Goal: Task Accomplishment & Management: Manage account settings

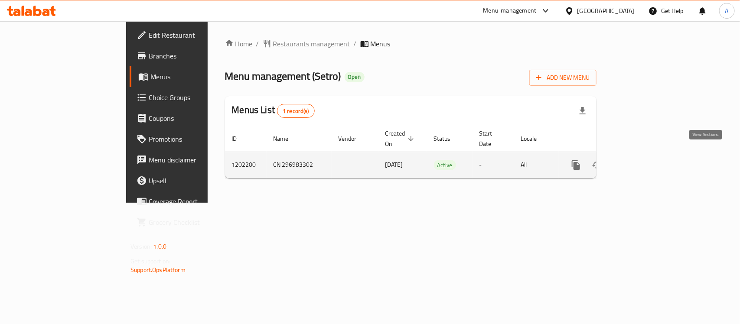
click at [649, 155] on link "enhanced table" at bounding box center [638, 165] width 21 height 21
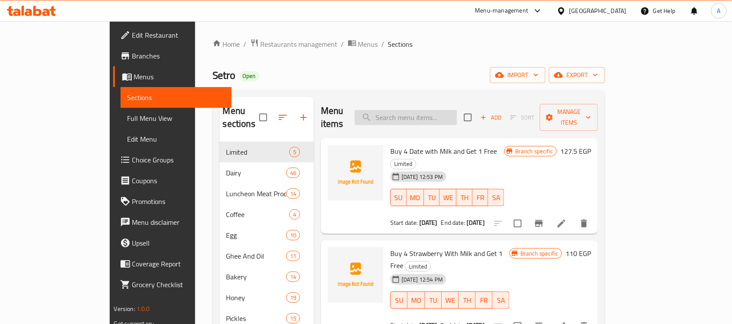
click at [443, 110] on input "search" at bounding box center [406, 117] width 102 height 15
paste input "تمر هندي 4+1"
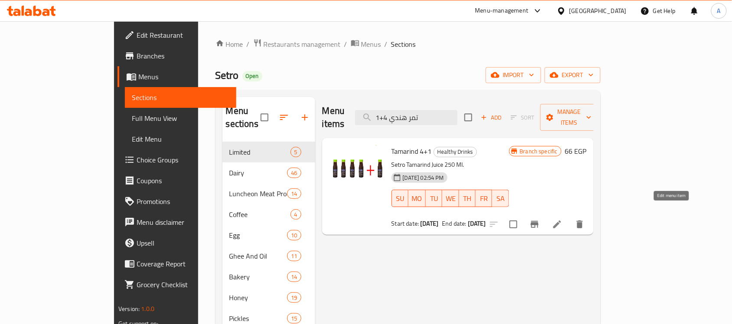
type input "تمر هندي 4+1"
click at [562, 219] on icon at bounding box center [557, 224] width 10 height 10
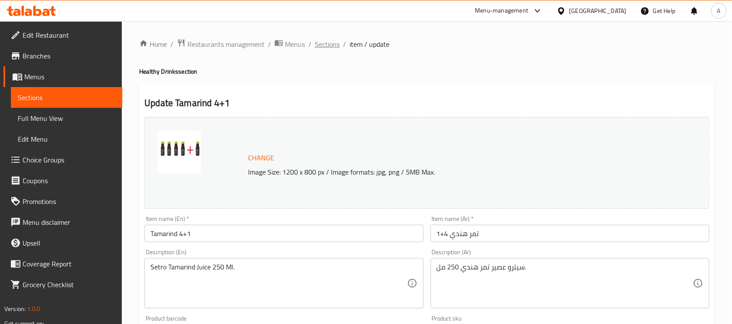
click at [332, 45] on span "Sections" at bounding box center [327, 44] width 25 height 10
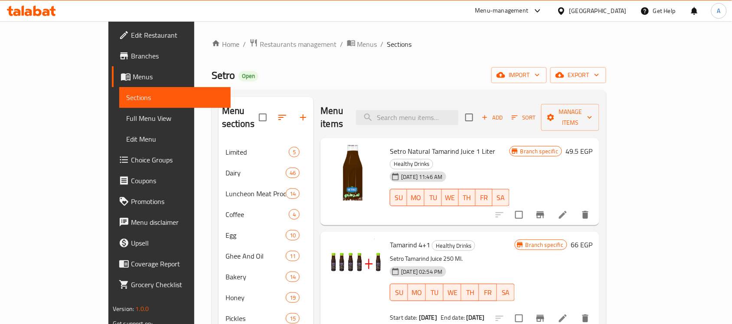
click at [606, 84] on div "Home / Restaurants management / Menus / Sections Setro Open import export Menu …" at bounding box center [409, 234] width 395 height 390
click at [599, 78] on span "export" at bounding box center [578, 75] width 42 height 11
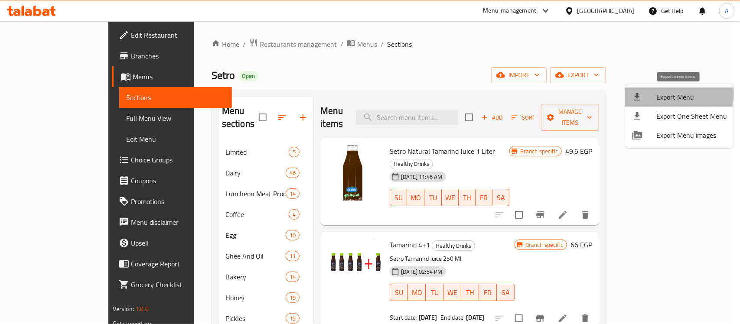
click at [667, 93] on span "Export Menu" at bounding box center [692, 97] width 71 height 10
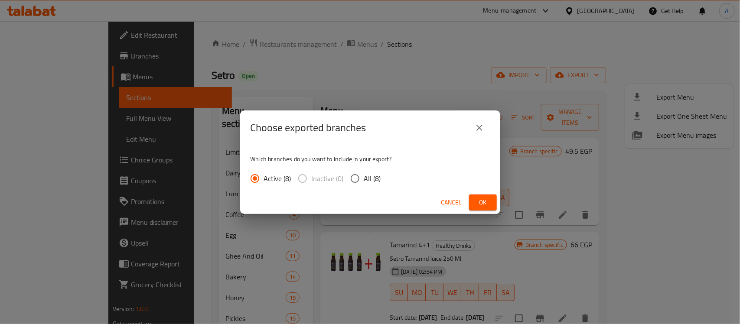
click at [353, 177] on input "All (8)" at bounding box center [355, 179] width 18 height 18
radio input "true"
click at [482, 205] on span "Ok" at bounding box center [483, 202] width 14 height 11
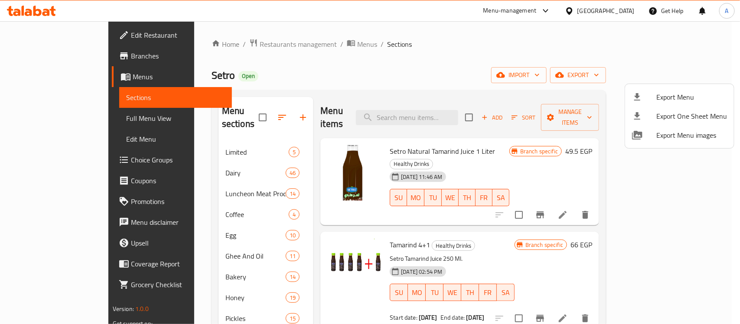
click at [443, 110] on div at bounding box center [370, 162] width 740 height 324
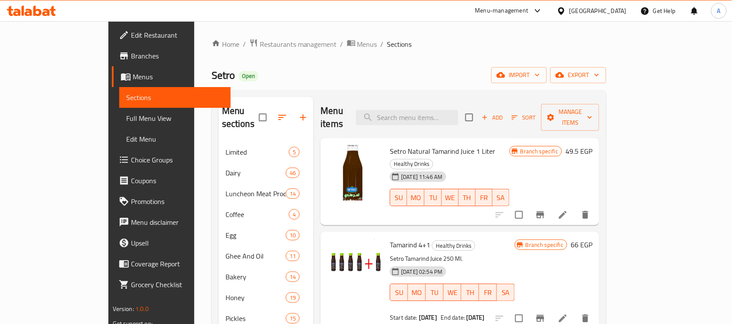
click at [443, 110] on input "search" at bounding box center [407, 117] width 102 height 15
paste input "تمر هندي 4+1"
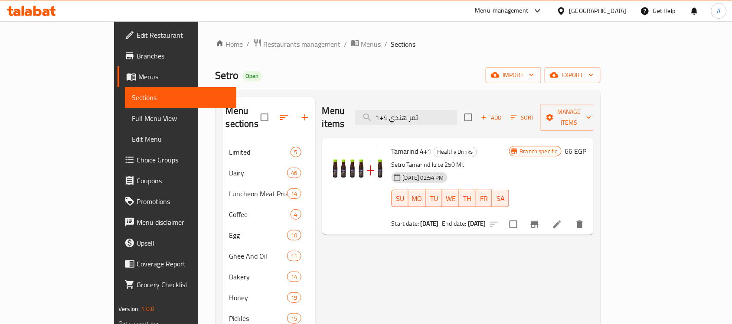
type input "تمر هندي 4+1"
click at [562, 219] on icon at bounding box center [557, 224] width 10 height 10
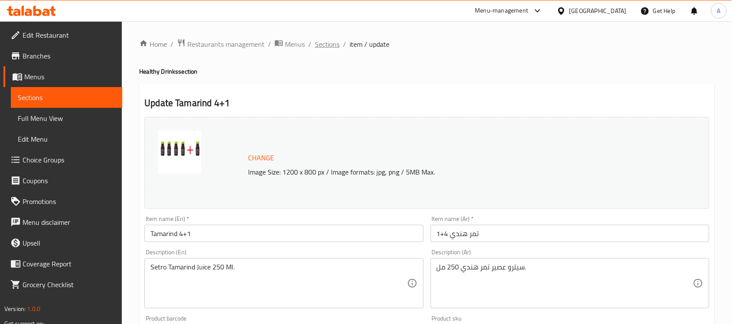
click at [324, 40] on span "Sections" at bounding box center [327, 44] width 25 height 10
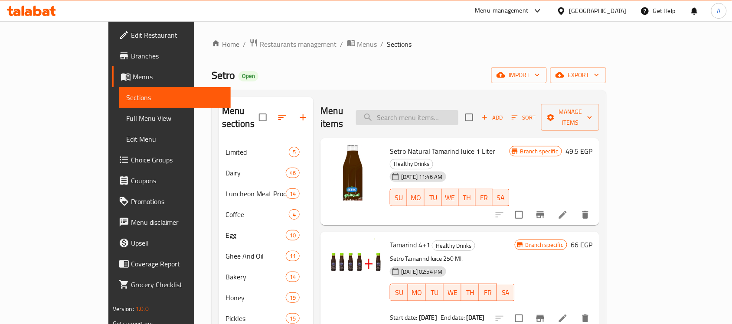
click at [447, 110] on input "search" at bounding box center [407, 117] width 102 height 15
paste input "طاجن سعاده 4+1"
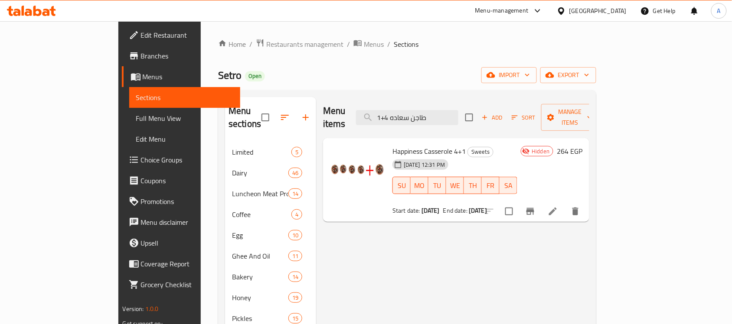
type input "طاجن سعاده 4+1"
click at [558, 206] on icon at bounding box center [553, 211] width 10 height 10
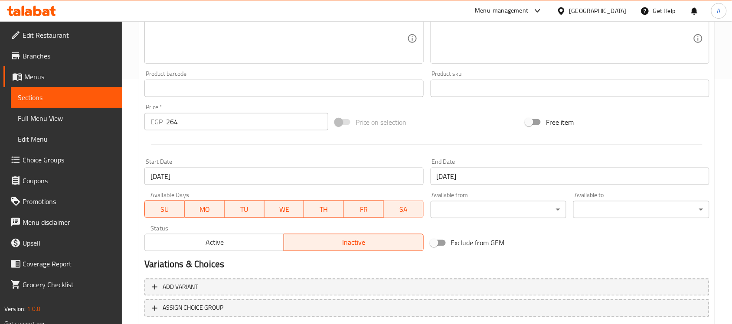
scroll to position [271, 0]
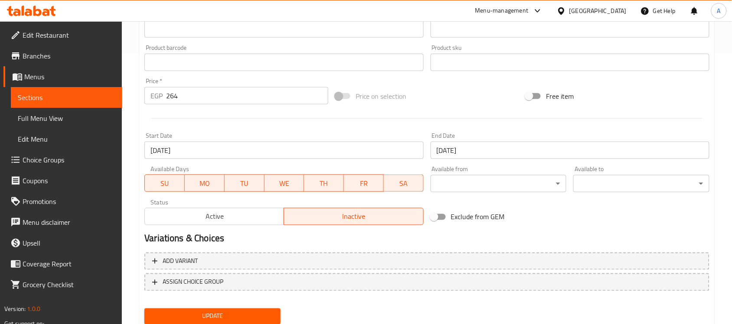
click at [250, 221] on span "Active" at bounding box center [214, 217] width 132 height 13
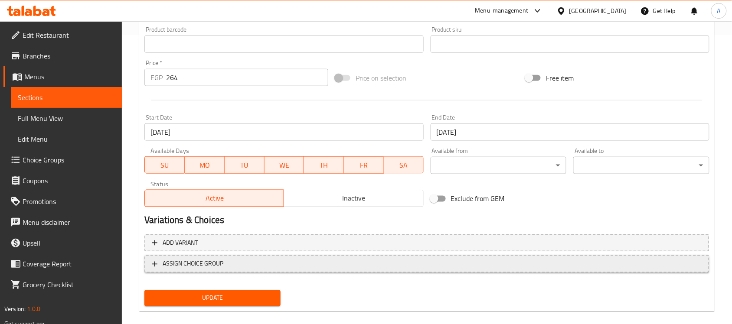
scroll to position [300, 0]
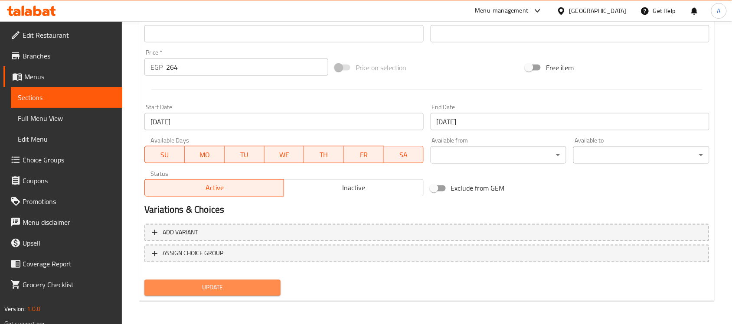
click at [207, 284] on span "Update" at bounding box center [212, 288] width 122 height 11
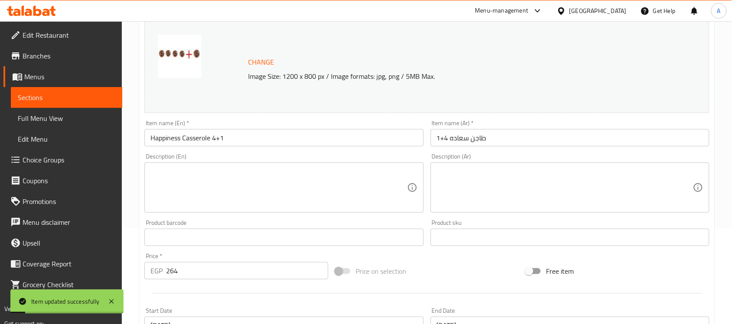
scroll to position [0, 0]
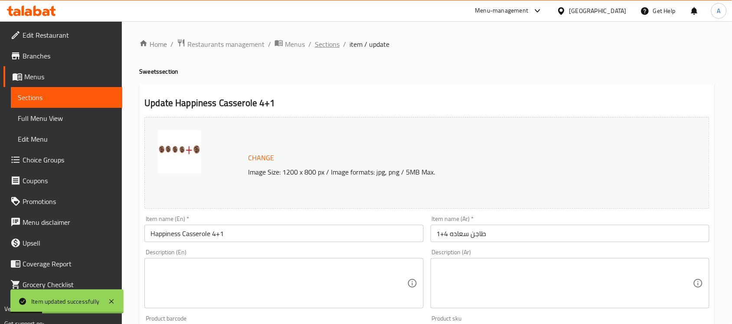
click at [329, 46] on span "Sections" at bounding box center [327, 44] width 25 height 10
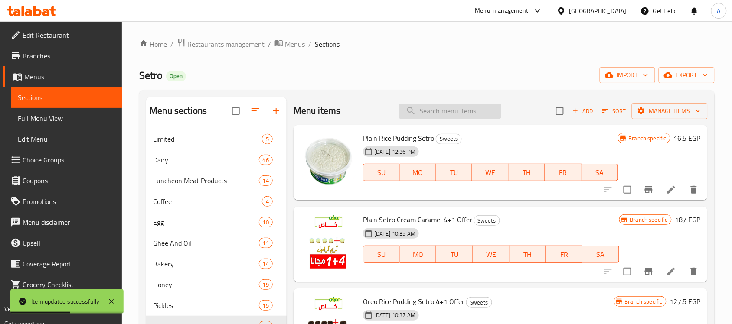
click at [458, 118] on input "search" at bounding box center [450, 111] width 102 height 15
paste input "زبادي ص 4+1"
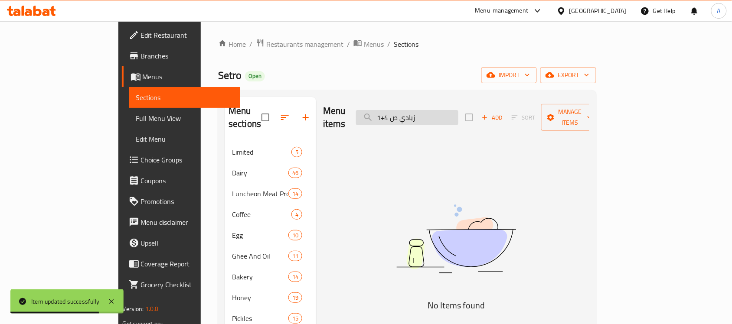
click at [433, 114] on input "زبادي ص 4+1" at bounding box center [407, 117] width 102 height 15
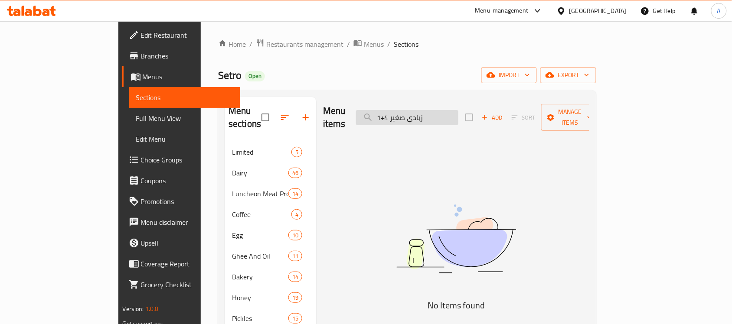
click at [441, 113] on input "زبادي صغير 4+1" at bounding box center [407, 117] width 102 height 15
drag, startPoint x: 432, startPoint y: 109, endPoint x: 393, endPoint y: 108, distance: 38.2
click at [393, 108] on div "Menu items زبادي 4+1 Add Sort Manage items" at bounding box center [456, 117] width 266 height 41
drag, startPoint x: 430, startPoint y: 111, endPoint x: 406, endPoint y: 111, distance: 23.9
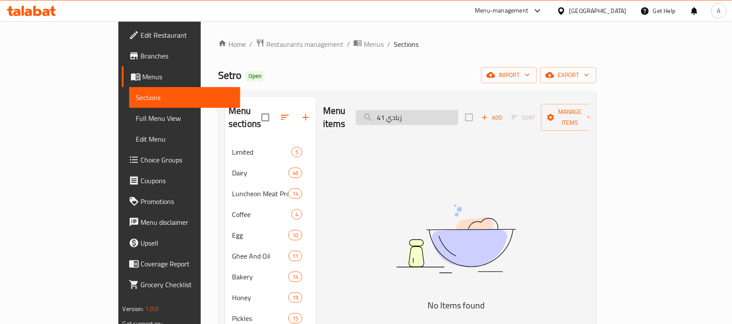
click at [406, 111] on input "زبادي 41" at bounding box center [407, 117] width 102 height 15
click at [437, 111] on input "زبادي41" at bounding box center [407, 117] width 102 height 15
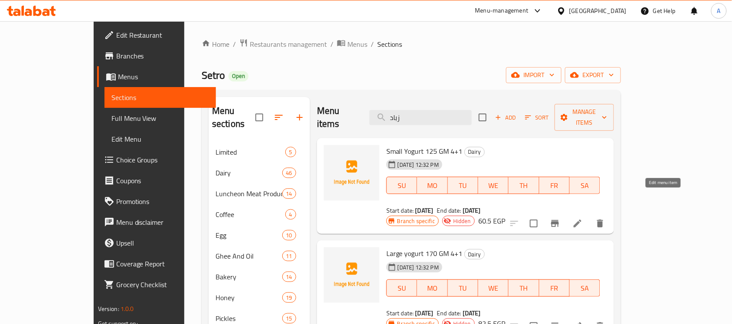
type input "زباد"
click at [583, 219] on icon at bounding box center [577, 224] width 10 height 10
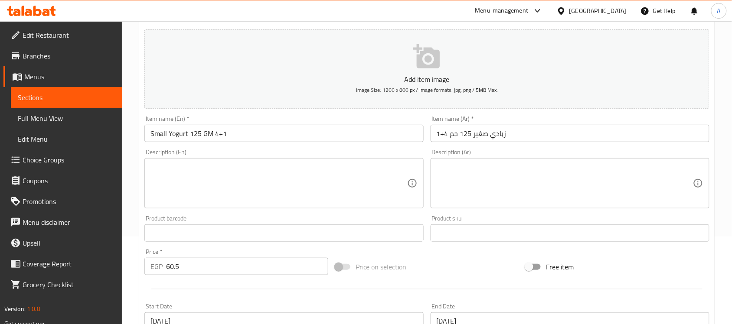
scroll to position [217, 0]
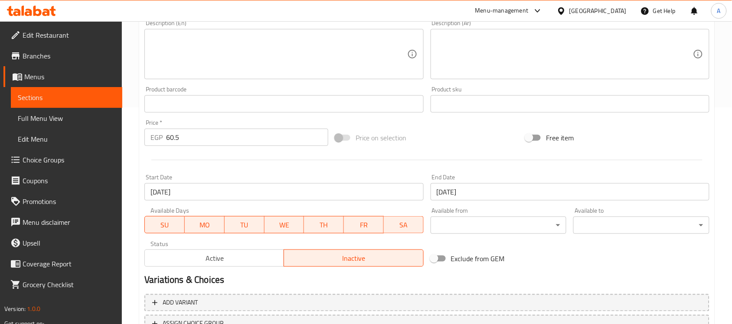
click at [206, 262] on span "Active" at bounding box center [214, 258] width 132 height 13
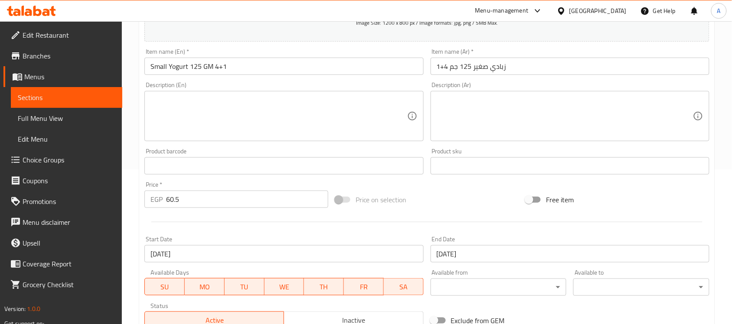
scroll to position [287, 0]
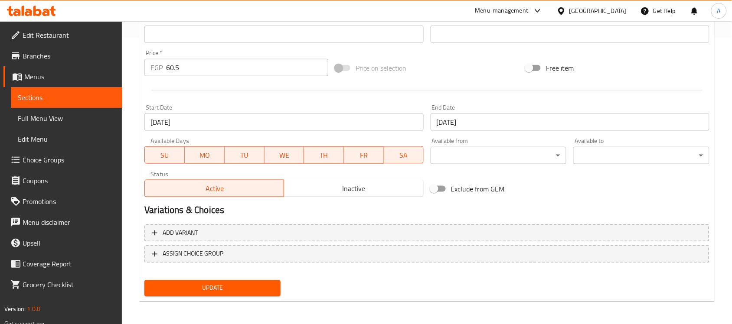
click at [216, 289] on span "Update" at bounding box center [212, 288] width 122 height 11
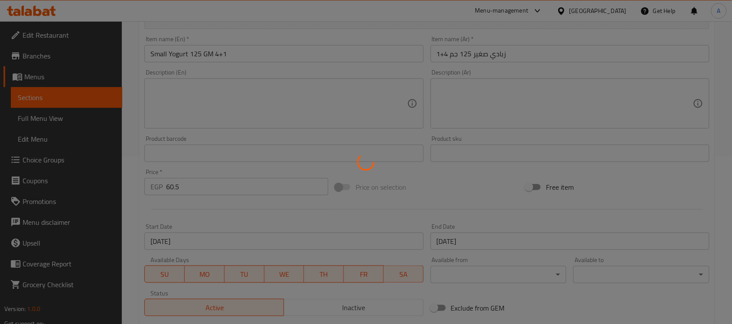
scroll to position [0, 0]
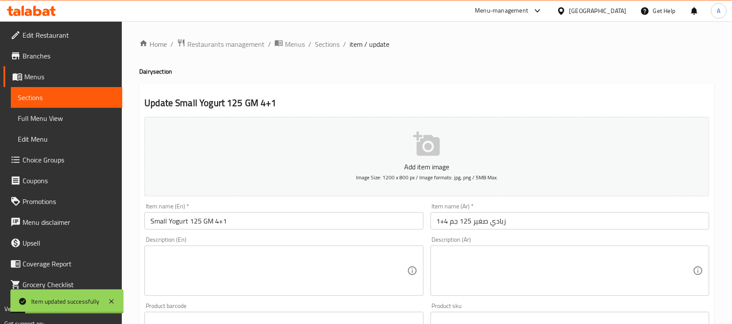
click at [468, 222] on input "زبادي صغير 125 جم 4+1" at bounding box center [570, 221] width 279 height 17
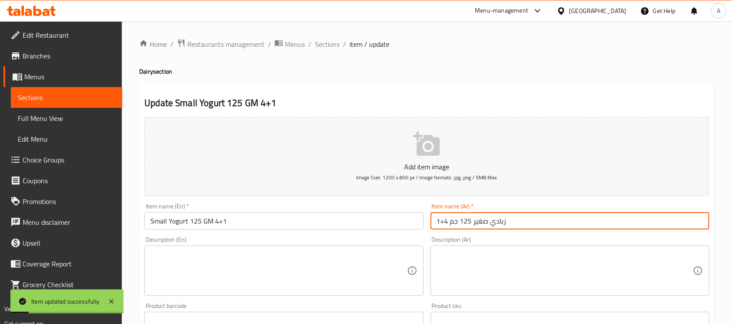
click at [468, 222] on input "زبادي صغير 125 جم 4+1" at bounding box center [570, 221] width 279 height 17
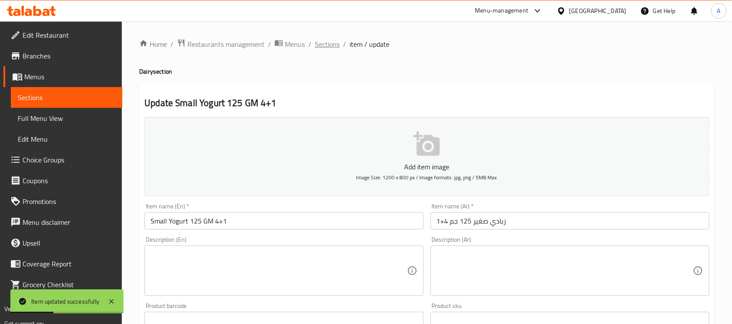
click at [329, 41] on span "Sections" at bounding box center [327, 44] width 25 height 10
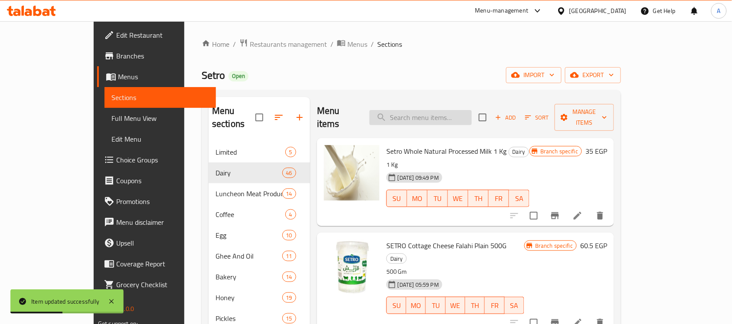
click at [463, 116] on input "search" at bounding box center [420, 117] width 102 height 15
paste input "زبادي صغير 125 جم 4+1"
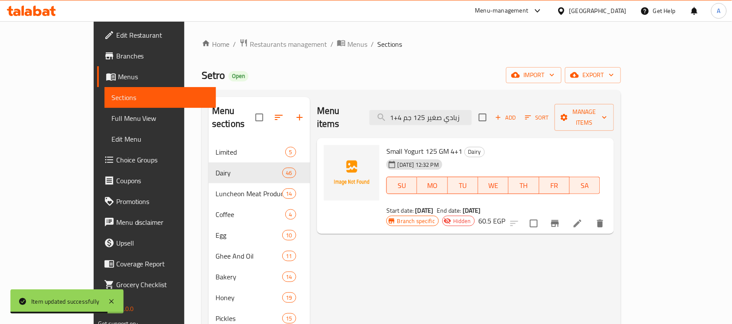
type input "زبادي صغير 125 جم 4+1"
click at [590, 216] on li at bounding box center [578, 224] width 24 height 16
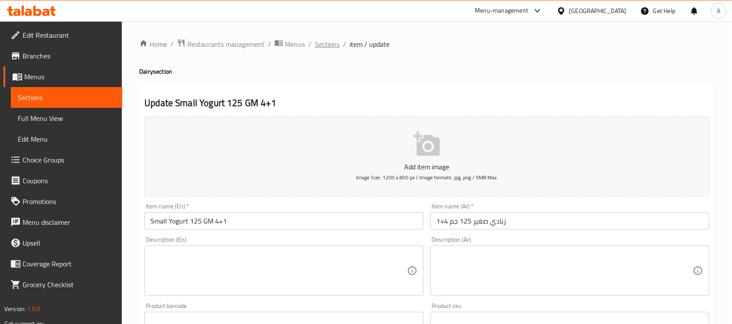
click at [322, 41] on span "Sections" at bounding box center [327, 44] width 25 height 10
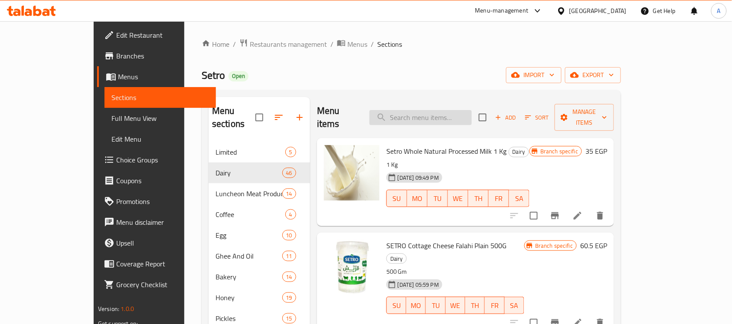
click at [432, 118] on input "search" at bounding box center [420, 117] width 102 height 15
paste input "زبادي ك 4+1"
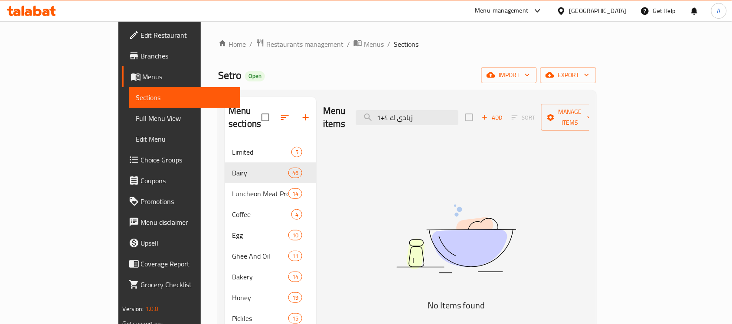
drag, startPoint x: 436, startPoint y: 117, endPoint x: 372, endPoint y: 116, distance: 64.2
click at [372, 116] on div "Menu items زبادي ك 4+1 Add Sort Manage items" at bounding box center [456, 117] width 266 height 41
drag, startPoint x: 424, startPoint y: 115, endPoint x: 389, endPoint y: 113, distance: 34.8
click at [389, 113] on div "Menu items زبادي1 Add Sort Manage items" at bounding box center [456, 117] width 266 height 41
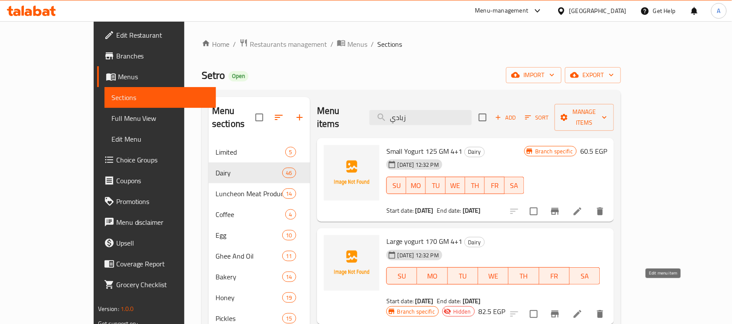
type input "زبادي"
click at [582, 311] on icon at bounding box center [578, 315] width 8 height 8
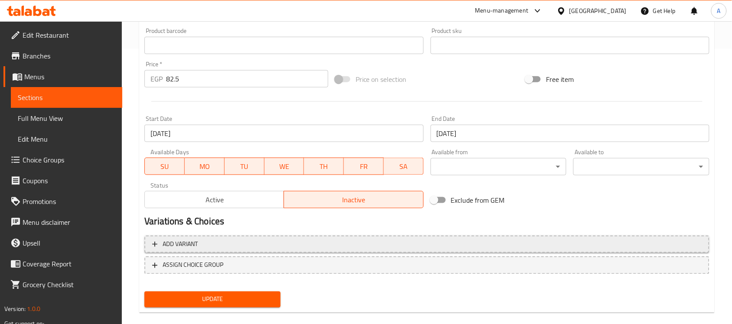
scroll to position [287, 0]
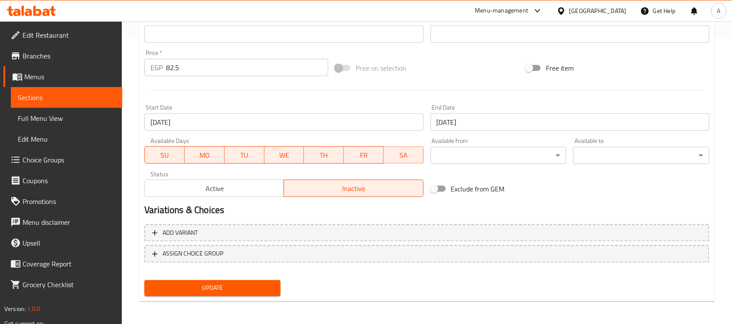
click at [239, 198] on div "Status Active Inactive" at bounding box center [284, 184] width 286 height 33
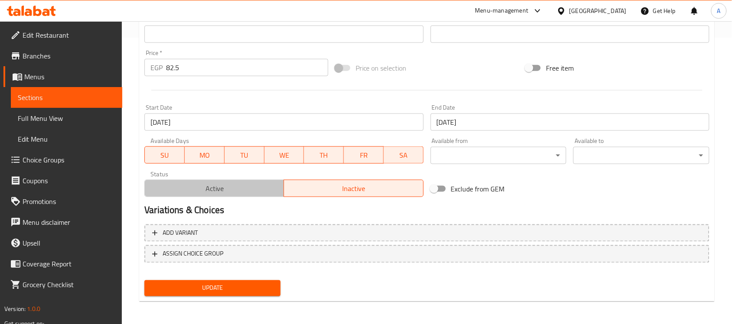
click at [245, 193] on span "Active" at bounding box center [214, 189] width 132 height 13
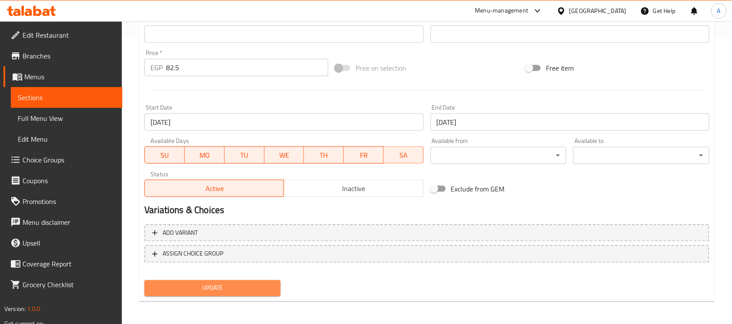
click at [217, 284] on span "Update" at bounding box center [212, 288] width 122 height 11
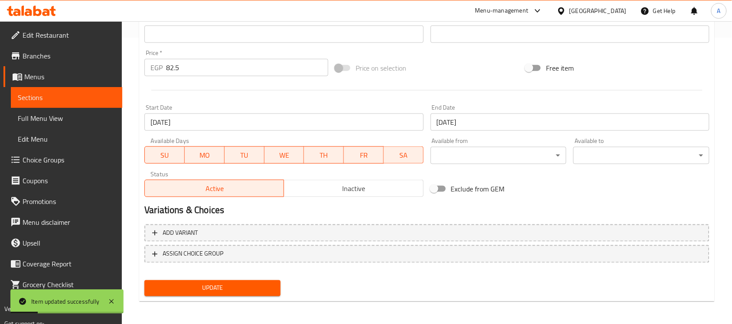
drag, startPoint x: 405, startPoint y: 213, endPoint x: 392, endPoint y: 213, distance: 13.0
click at [405, 213] on h2 "Variations & Choices" at bounding box center [426, 210] width 565 height 13
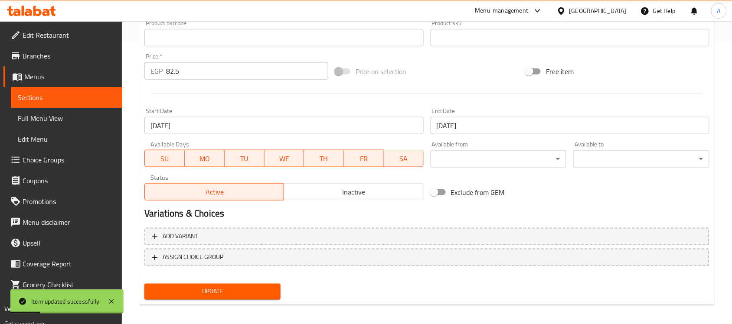
scroll to position [0, 0]
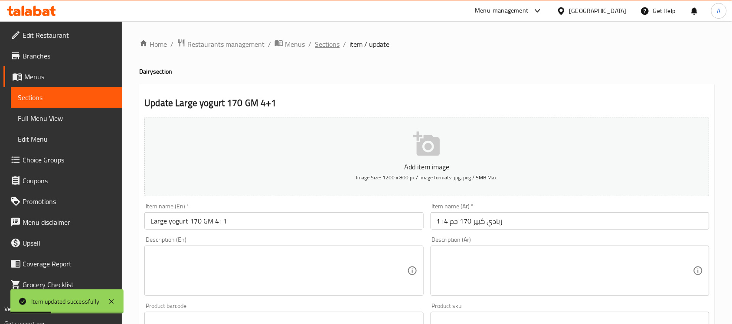
click at [332, 46] on span "Sections" at bounding box center [327, 44] width 25 height 10
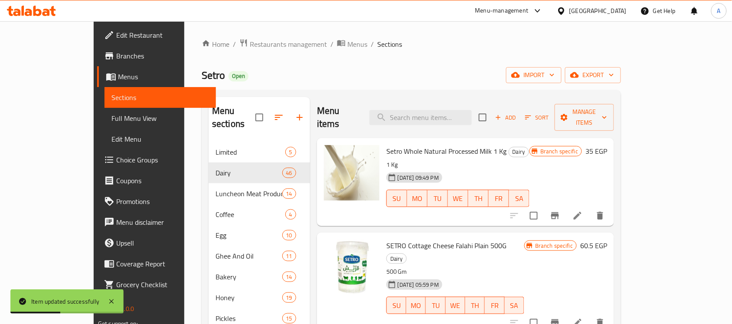
click at [430, 119] on div "Menu items Add Sort Manage items" at bounding box center [465, 117] width 297 height 41
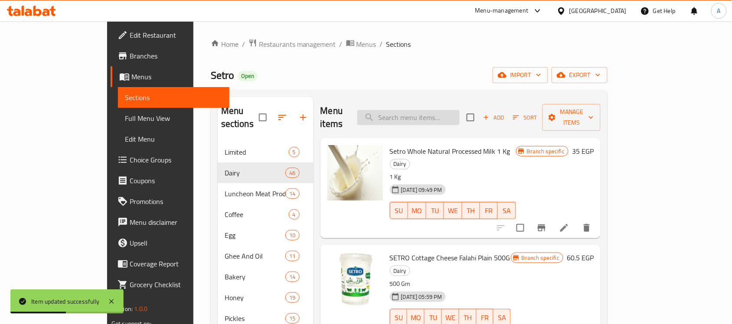
click at [438, 114] on input "search" at bounding box center [408, 117] width 102 height 15
paste input "زبادي لايت 4+1"
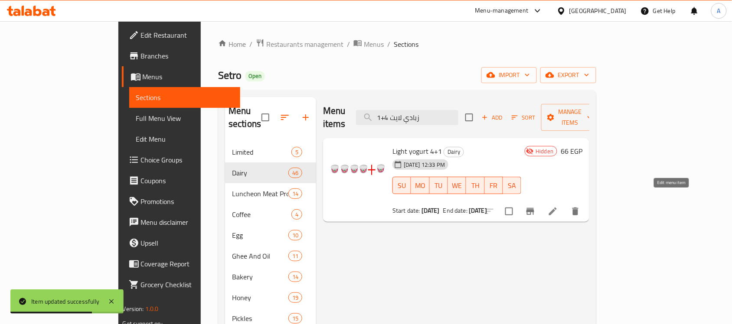
type input "زبادي لايت 4+1"
click at [557, 208] on icon at bounding box center [553, 212] width 8 height 8
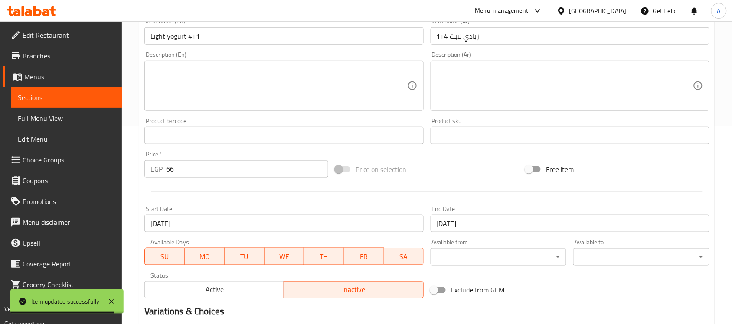
scroll to position [217, 0]
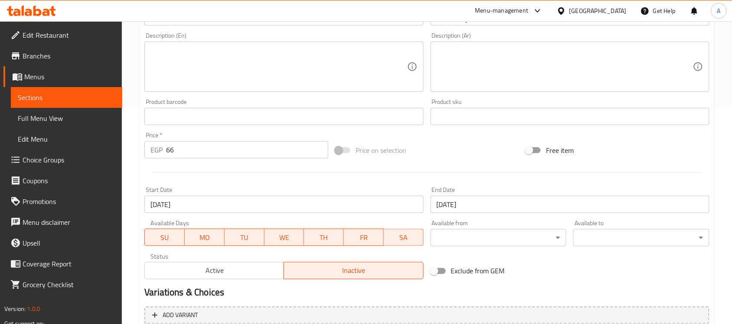
click at [255, 269] on span "Active" at bounding box center [214, 271] width 132 height 13
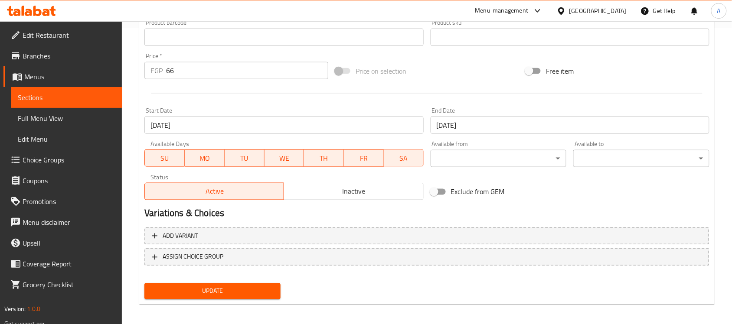
scroll to position [300, 0]
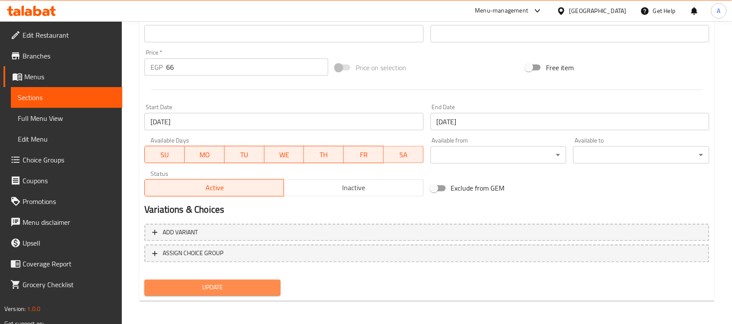
click at [199, 287] on span "Update" at bounding box center [212, 288] width 122 height 11
click at [60, 32] on span "Edit Restaurant" at bounding box center [69, 35] width 93 height 10
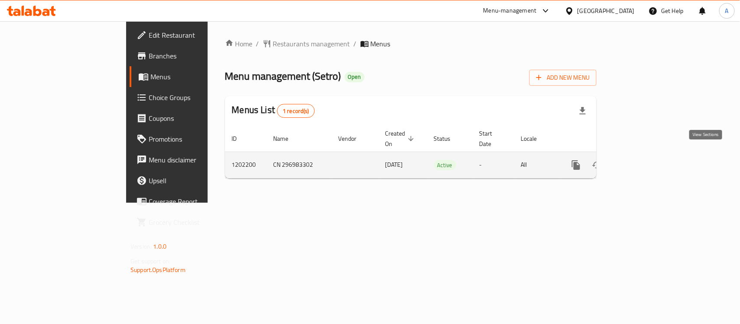
click at [644, 160] on icon "enhanced table" at bounding box center [639, 165] width 10 height 10
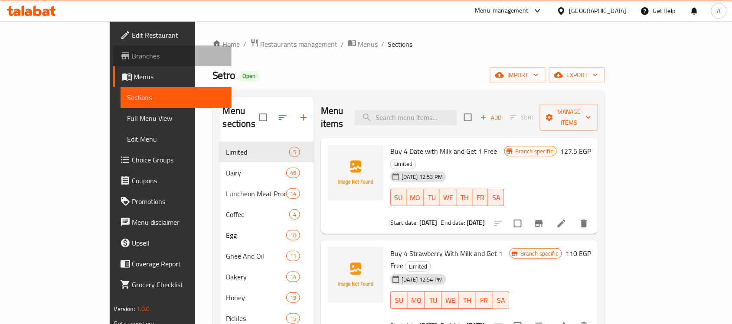
click at [132, 56] on span "Branches" at bounding box center [178, 56] width 93 height 10
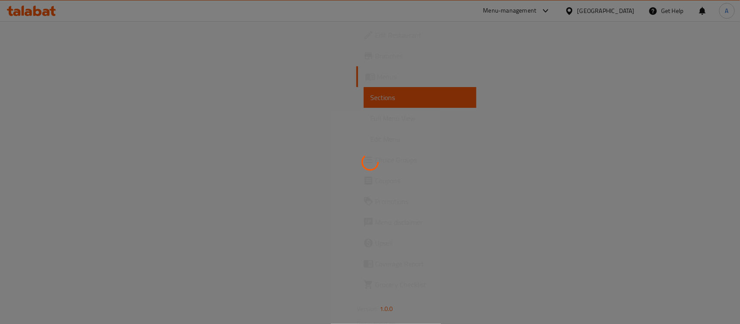
click at [39, 11] on div at bounding box center [370, 162] width 740 height 324
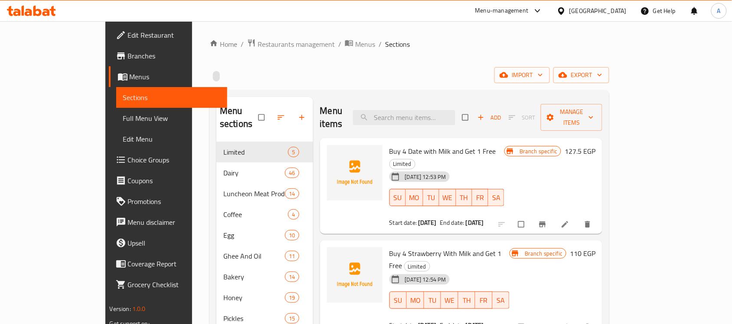
click at [46, 11] on icon at bounding box center [31, 11] width 49 height 10
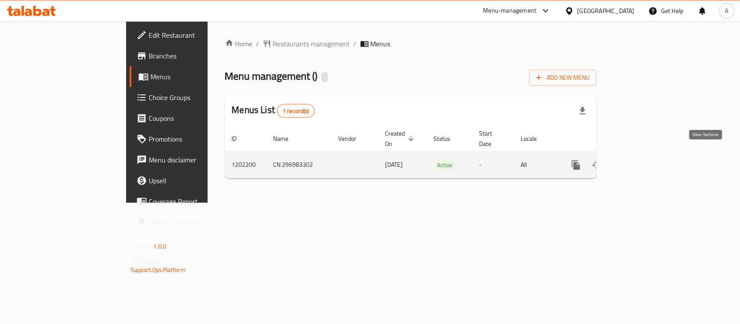
click at [644, 160] on icon "enhanced table" at bounding box center [639, 165] width 10 height 10
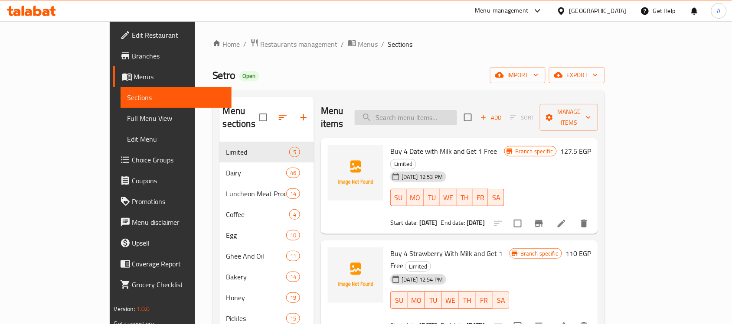
click at [435, 110] on input "search" at bounding box center [406, 117] width 102 height 15
paste input "678249"
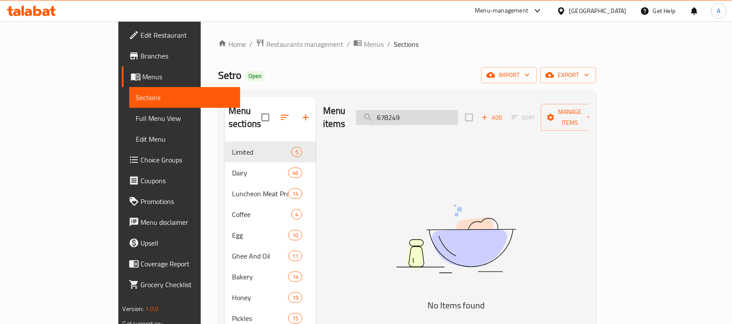
click at [438, 113] on input "678249" at bounding box center [407, 117] width 102 height 15
paste input "Happiness Casserole 4+1"
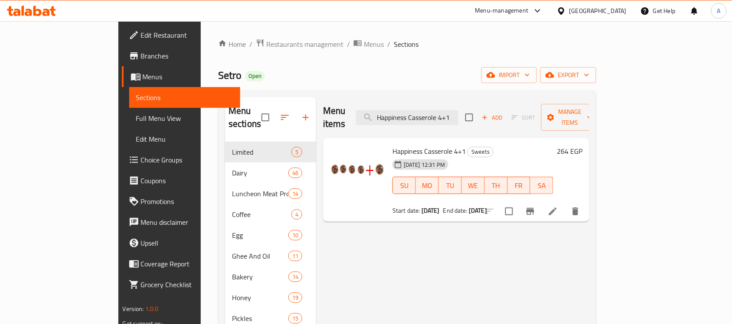
type input "Happiness Casserole 4+1"
click at [557, 208] on icon at bounding box center [553, 212] width 8 height 8
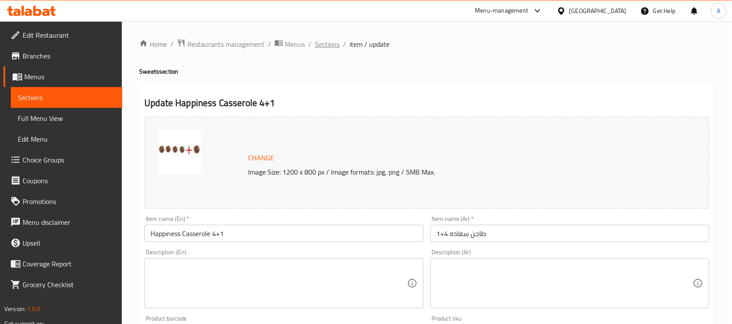
click at [330, 48] on span "Sections" at bounding box center [327, 44] width 25 height 10
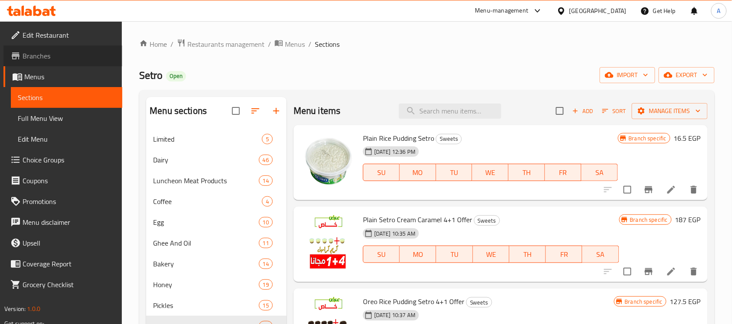
click at [50, 52] on span "Branches" at bounding box center [69, 56] width 93 height 10
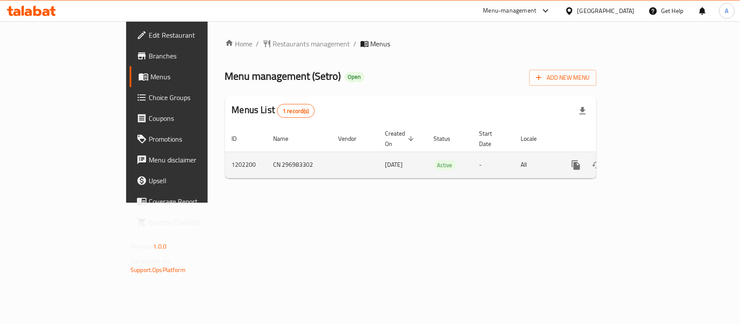
click at [644, 160] on icon "enhanced table" at bounding box center [639, 165] width 10 height 10
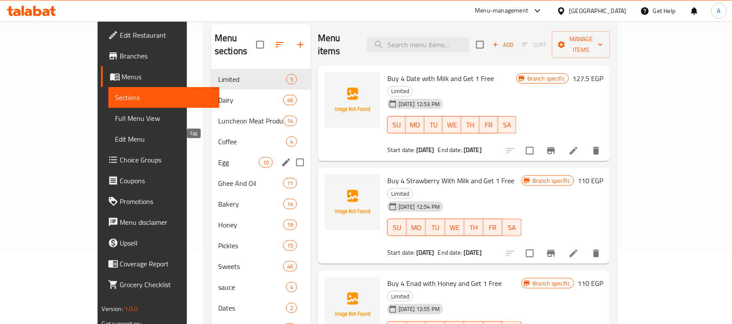
scroll to position [54, 0]
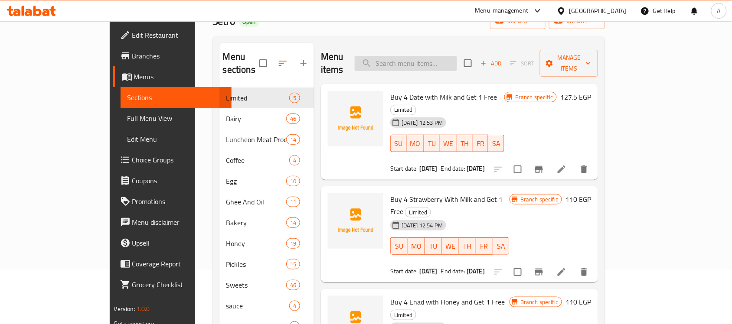
click at [449, 56] on input "search" at bounding box center [406, 63] width 102 height 15
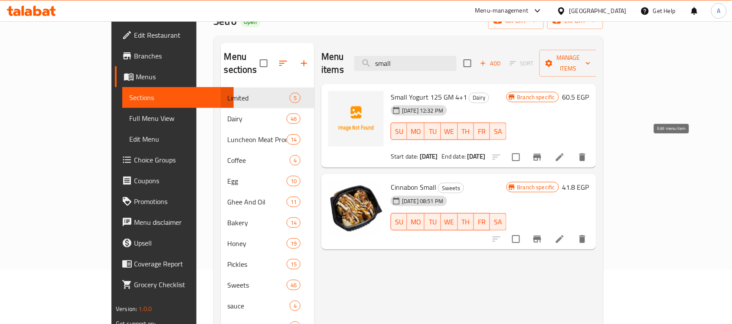
type input "small"
click at [565, 152] on icon at bounding box center [560, 157] width 10 height 10
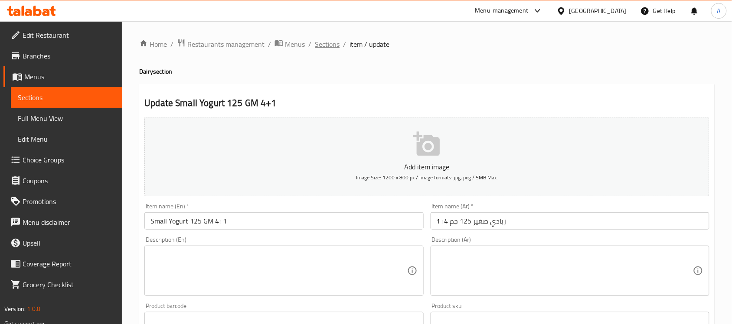
click at [322, 43] on span "Sections" at bounding box center [327, 44] width 25 height 10
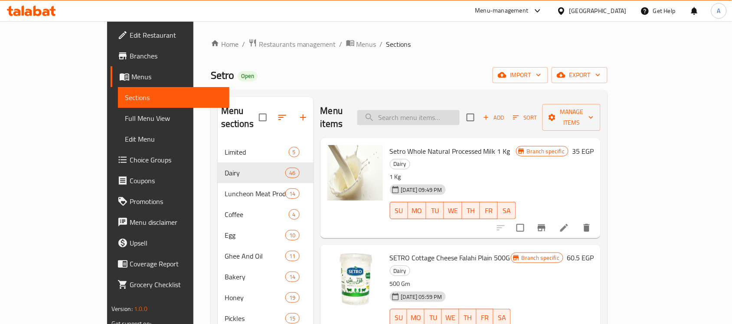
click at [442, 112] on input "search" at bounding box center [408, 117] width 102 height 15
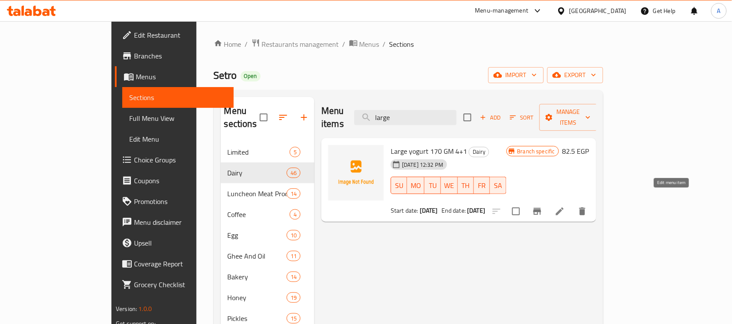
type input "large"
click at [565, 206] on icon at bounding box center [560, 211] width 10 height 10
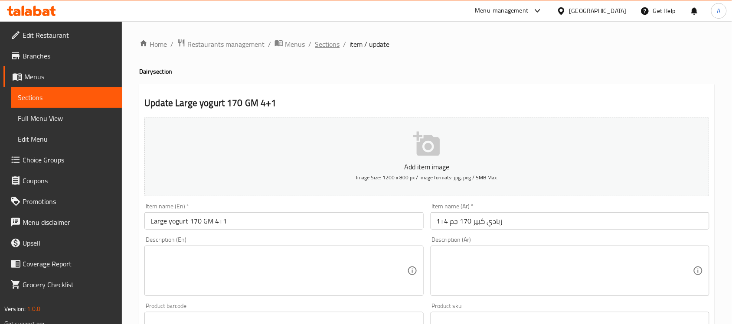
click at [332, 41] on span "Sections" at bounding box center [327, 44] width 25 height 10
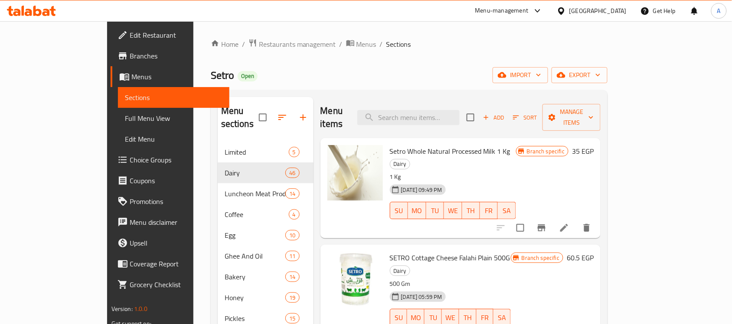
click at [415, 186] on span "07-04-2024 09:49 PM" at bounding box center [422, 190] width 48 height 8
click at [422, 110] on input "search" at bounding box center [408, 117] width 102 height 15
type input "و"
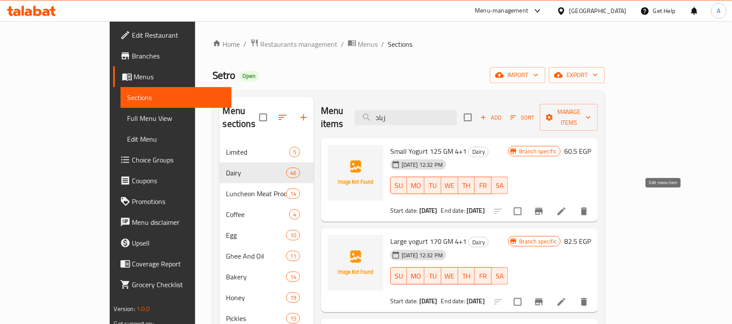
type input "زباد"
click at [566, 208] on icon at bounding box center [562, 212] width 8 height 8
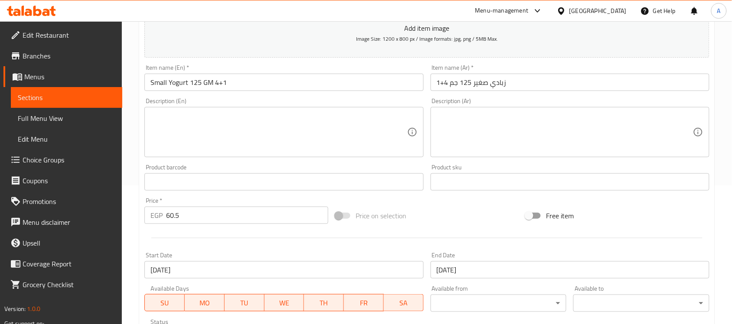
scroll to position [271, 0]
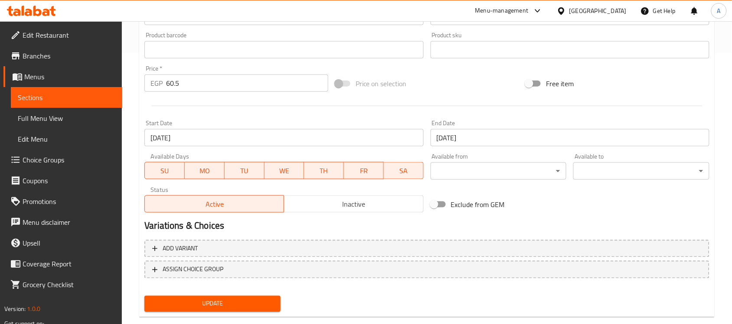
click at [175, 142] on input "[DATE]" at bounding box center [283, 137] width 279 height 17
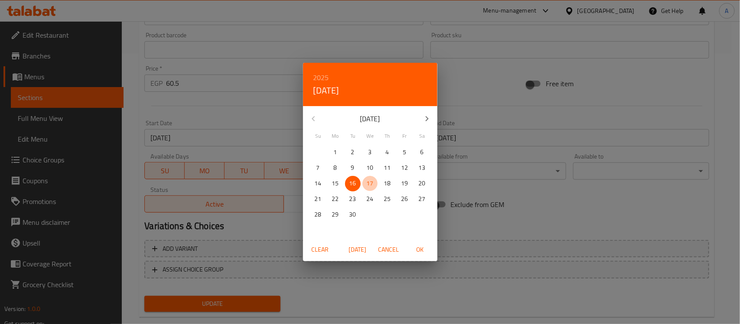
click at [372, 183] on p "17" at bounding box center [370, 183] width 7 height 11
click at [358, 247] on span "Today" at bounding box center [357, 250] width 21 height 11
click at [418, 248] on span "OK" at bounding box center [420, 250] width 21 height 11
type input "17-09-2025"
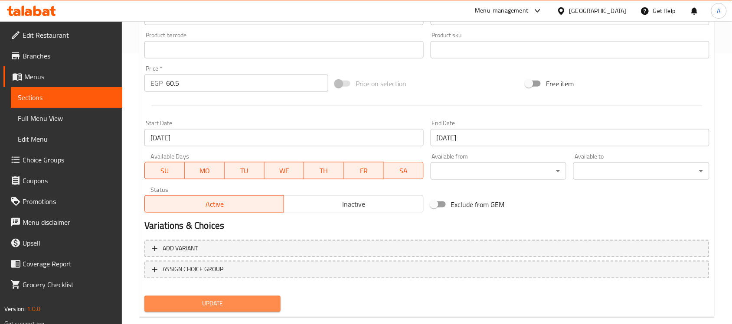
click at [259, 299] on span "Update" at bounding box center [212, 304] width 122 height 11
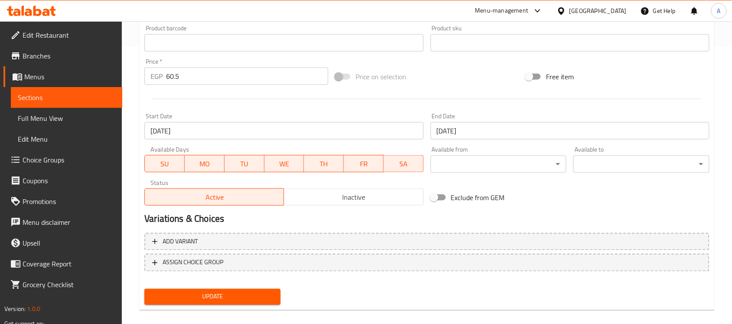
scroll to position [287, 0]
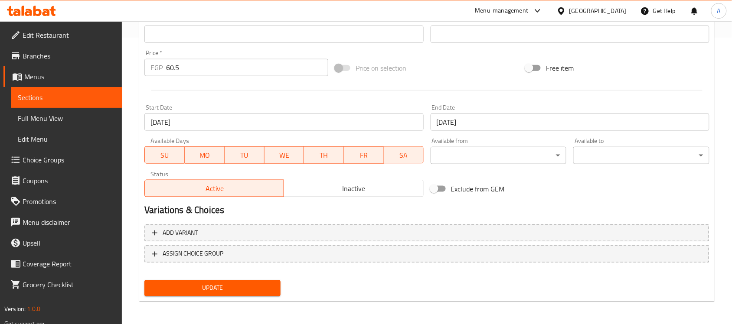
click at [50, 31] on span "Edit Restaurant" at bounding box center [69, 35] width 93 height 10
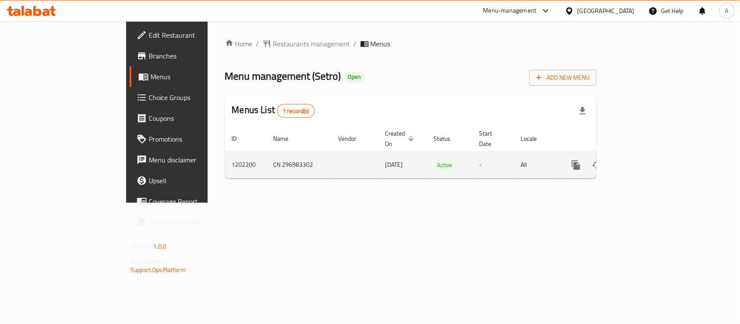
click at [649, 155] on link "enhanced table" at bounding box center [638, 165] width 21 height 21
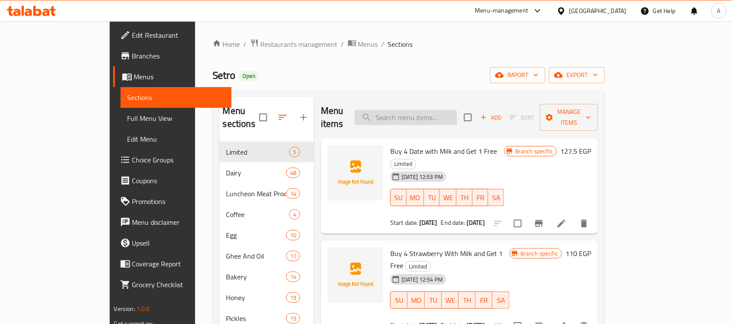
click at [457, 110] on input "search" at bounding box center [406, 117] width 102 height 15
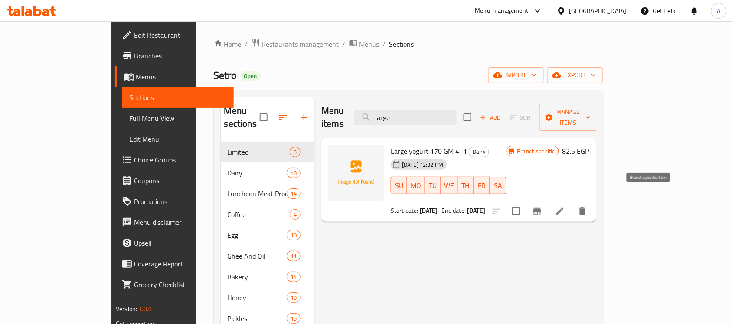
type input "large"
click at [548, 201] on button "Branch-specific-item" at bounding box center [537, 211] width 21 height 21
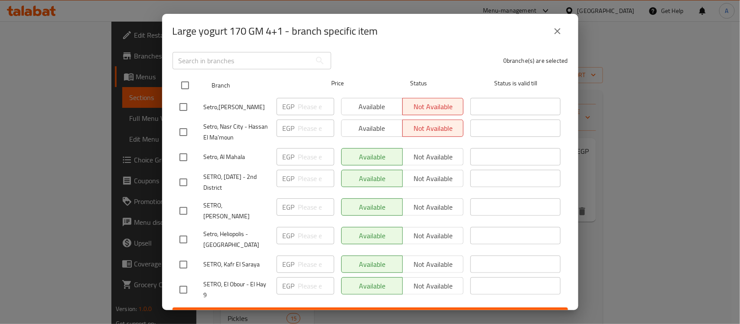
scroll to position [126, 0]
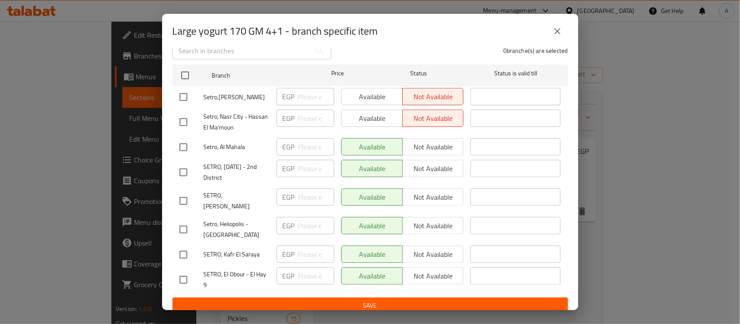
drag, startPoint x: 225, startPoint y: 169, endPoint x: 236, endPoint y: 181, distance: 16.9
click at [236, 181] on span "SETRO, [DATE] - 2nd District" at bounding box center [237, 173] width 66 height 22
copy span "[DATE] - 2nd District"
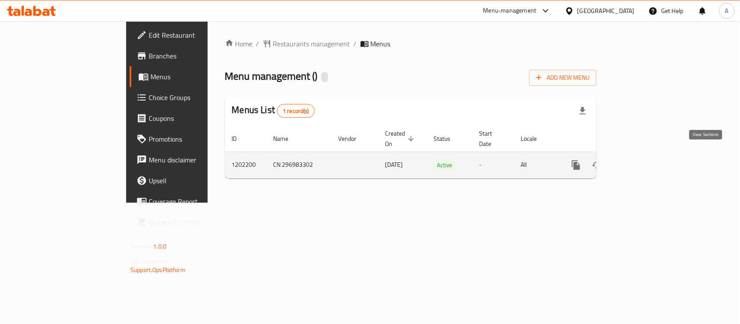
click at [649, 161] on link "enhanced table" at bounding box center [638, 165] width 21 height 21
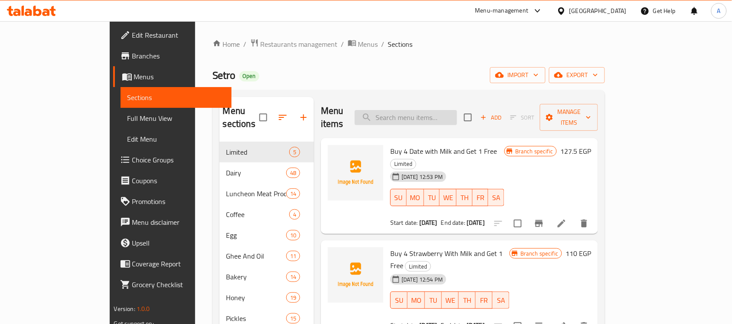
click at [441, 114] on input "search" at bounding box center [406, 117] width 102 height 15
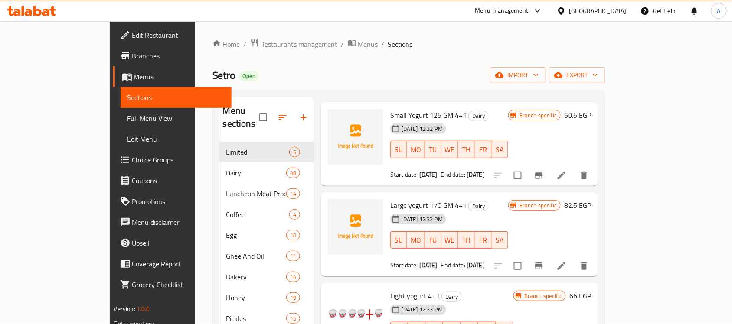
scroll to position [54, 0]
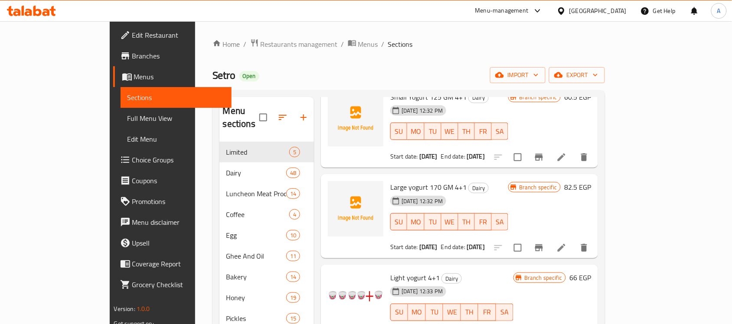
type input "زبادي"
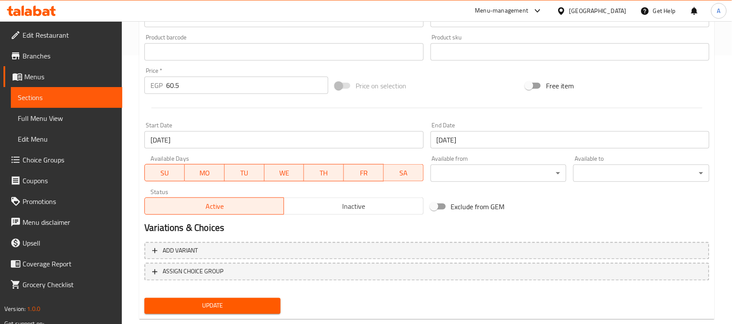
scroll to position [271, 0]
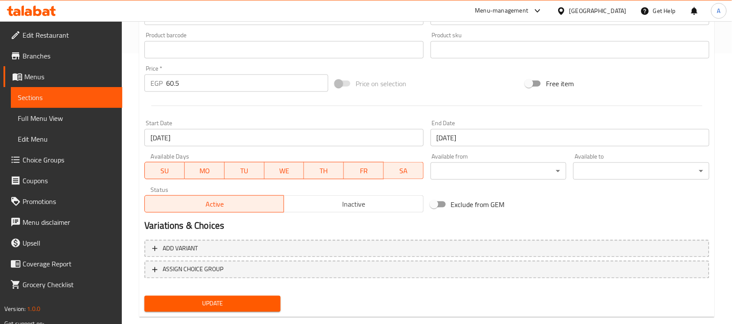
drag, startPoint x: 339, startPoint y: 206, endPoint x: 330, endPoint y: 213, distance: 11.1
click at [339, 206] on span "Inactive" at bounding box center [354, 204] width 132 height 13
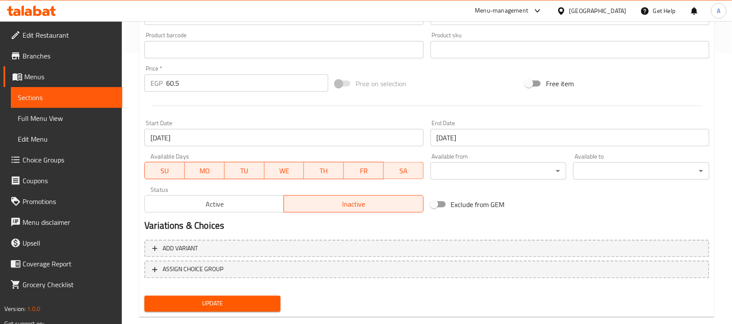
click at [218, 301] on span "Update" at bounding box center [212, 304] width 122 height 11
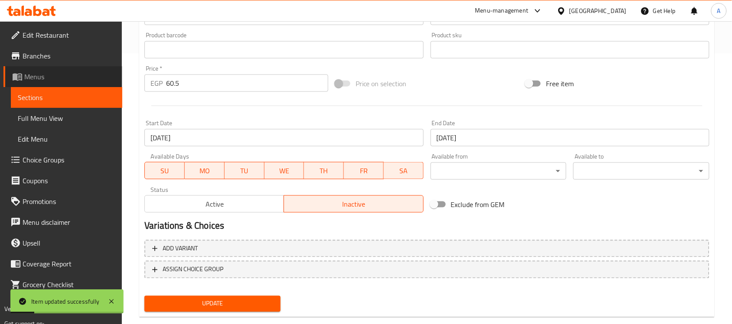
click at [58, 79] on span "Menus" at bounding box center [69, 77] width 91 height 10
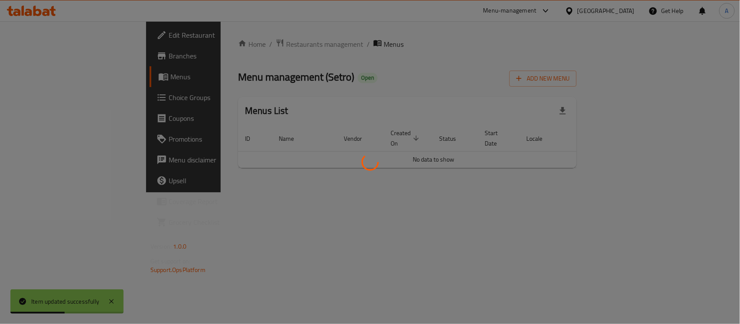
click at [674, 198] on div at bounding box center [370, 162] width 740 height 324
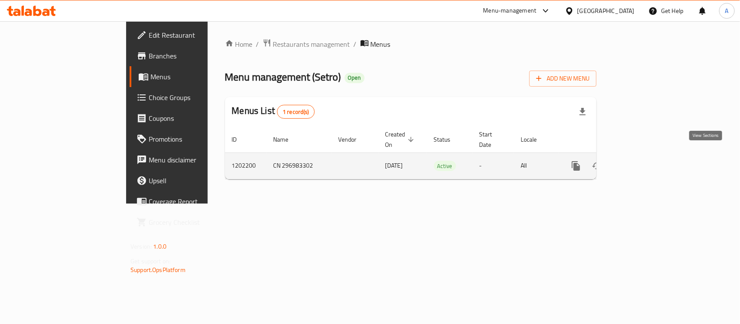
click at [644, 161] on icon "enhanced table" at bounding box center [639, 166] width 10 height 10
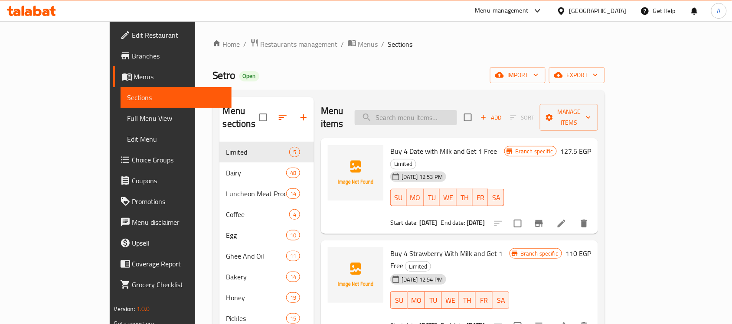
click at [450, 115] on input "search" at bounding box center [406, 117] width 102 height 15
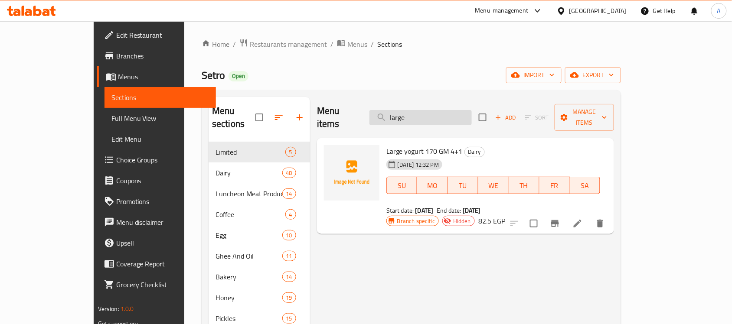
click at [450, 115] on input "large" at bounding box center [420, 117] width 102 height 15
click at [393, 145] on span "Large yogurt 170 GM 4+1" at bounding box center [424, 151] width 76 height 13
copy span "yogurt"
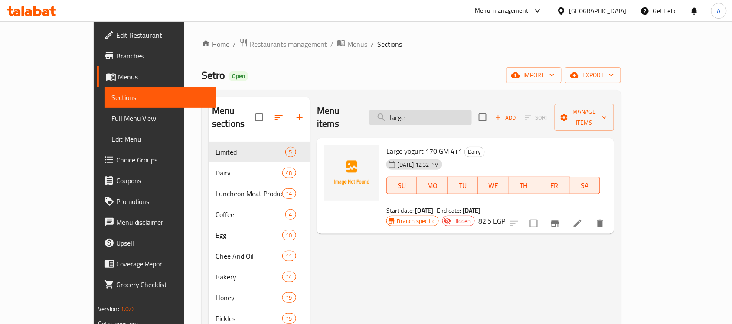
click at [459, 114] on input "large" at bounding box center [420, 117] width 102 height 15
paste input "yogurt"
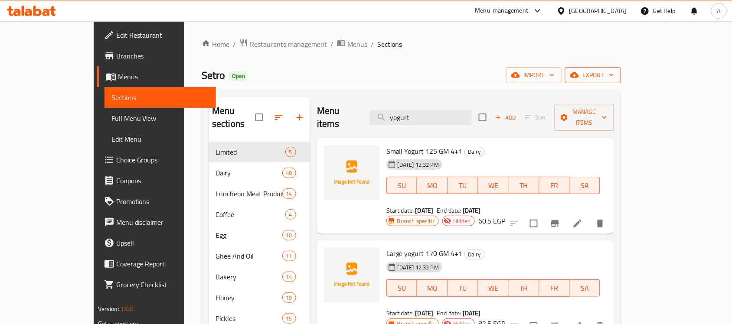
type input "yogurt"
click at [614, 77] on span "export" at bounding box center [593, 75] width 42 height 11
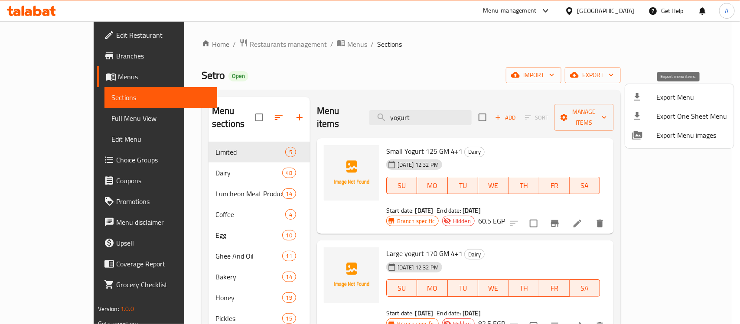
click at [677, 96] on span "Export Menu" at bounding box center [692, 97] width 71 height 10
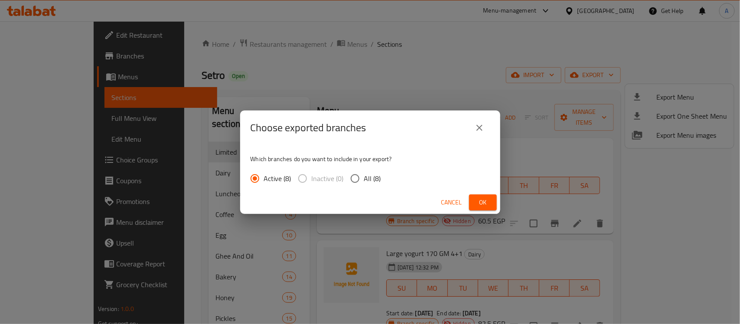
click at [350, 177] on input "All (8)" at bounding box center [355, 179] width 18 height 18
radio input "true"
click at [477, 198] on span "Ok" at bounding box center [483, 202] width 14 height 11
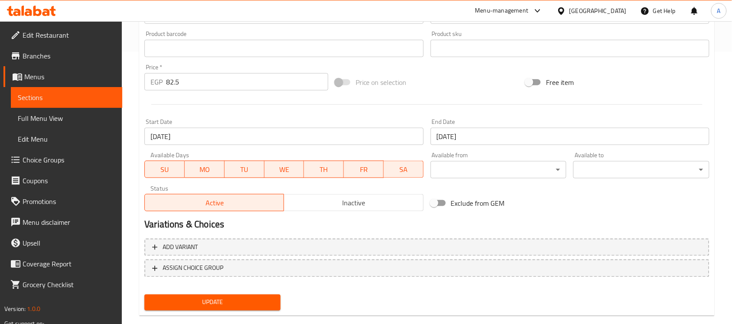
scroll to position [287, 0]
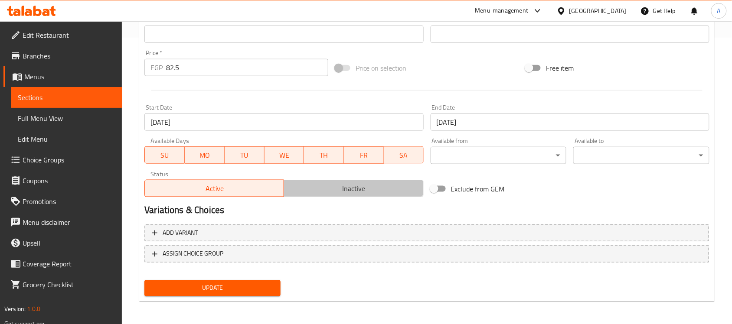
click at [330, 187] on span "Inactive" at bounding box center [354, 189] width 132 height 13
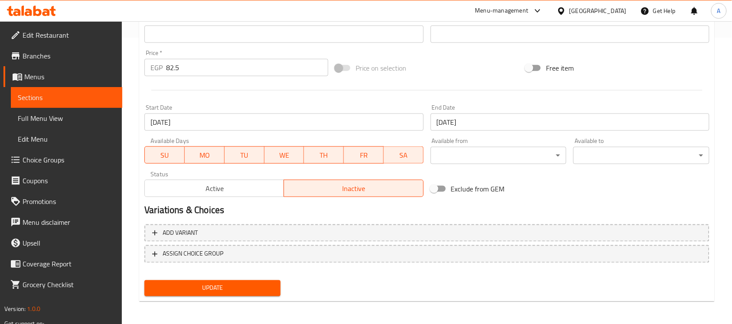
click at [252, 283] on span "Update" at bounding box center [212, 288] width 122 height 11
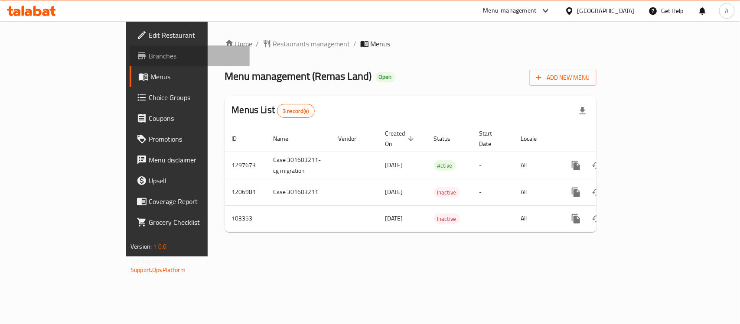
click at [149, 55] on span "Branches" at bounding box center [196, 56] width 94 height 10
click at [46, 10] on icon at bounding box center [46, 12] width 7 height 7
